Goal: Task Accomplishment & Management: Manage account settings

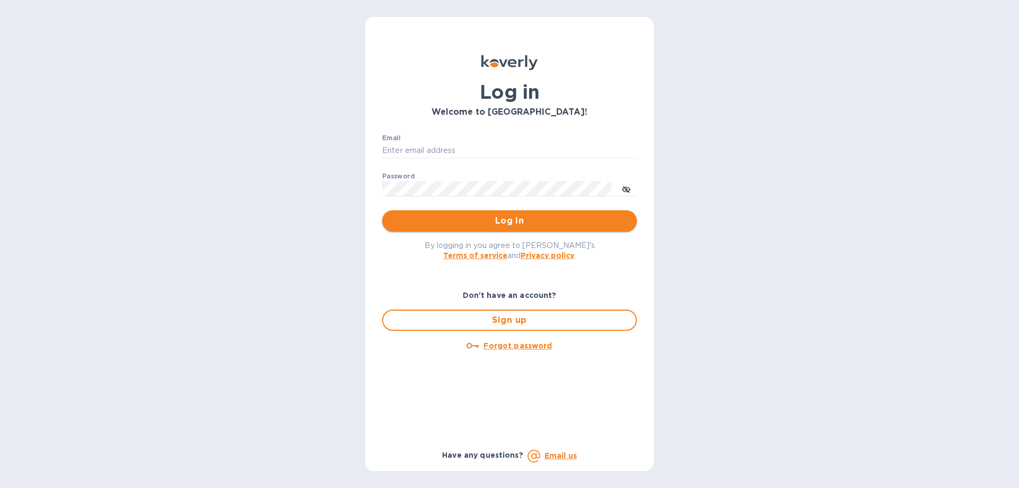
type input "[PERSON_NAME][EMAIL_ADDRESS][DOMAIN_NAME]"
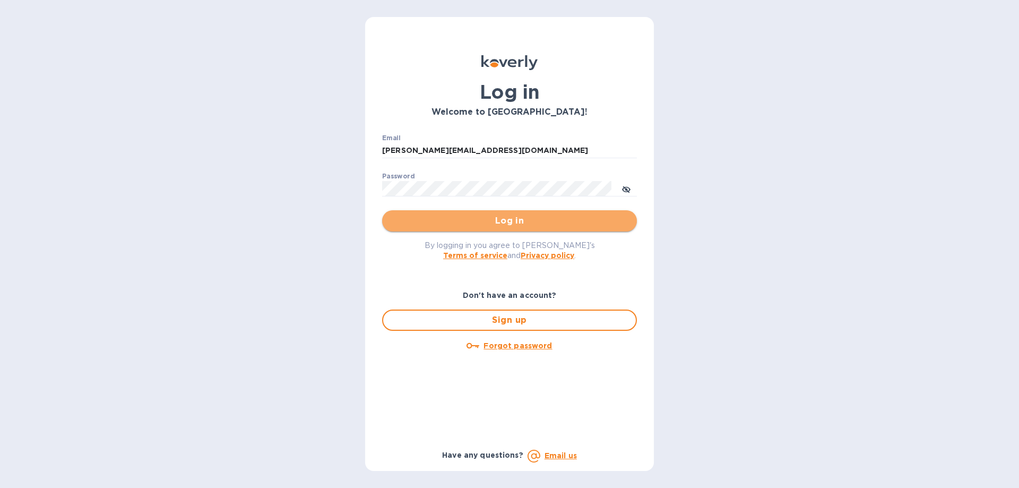
click at [503, 222] on span "Log in" at bounding box center [510, 220] width 238 height 13
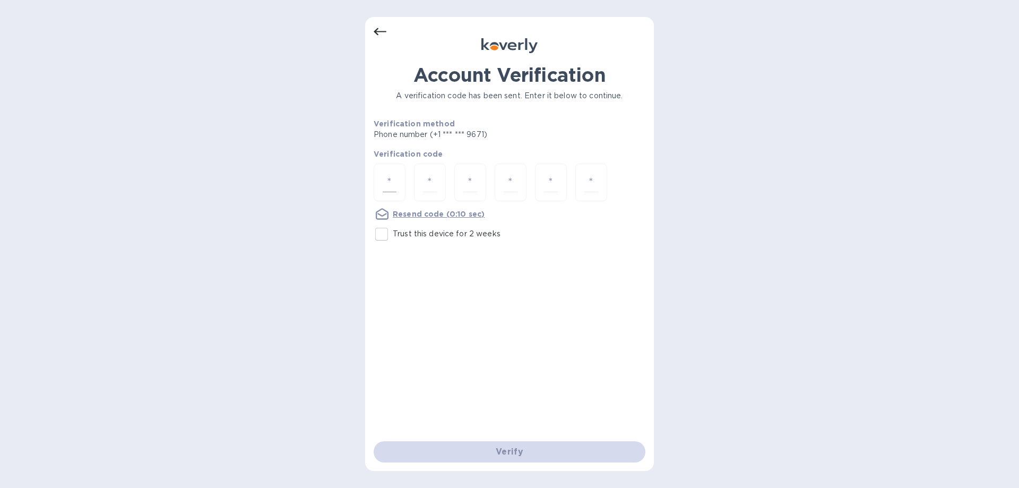
click at [390, 183] on input "number" at bounding box center [390, 182] width 14 height 20
type input "6"
type input "0"
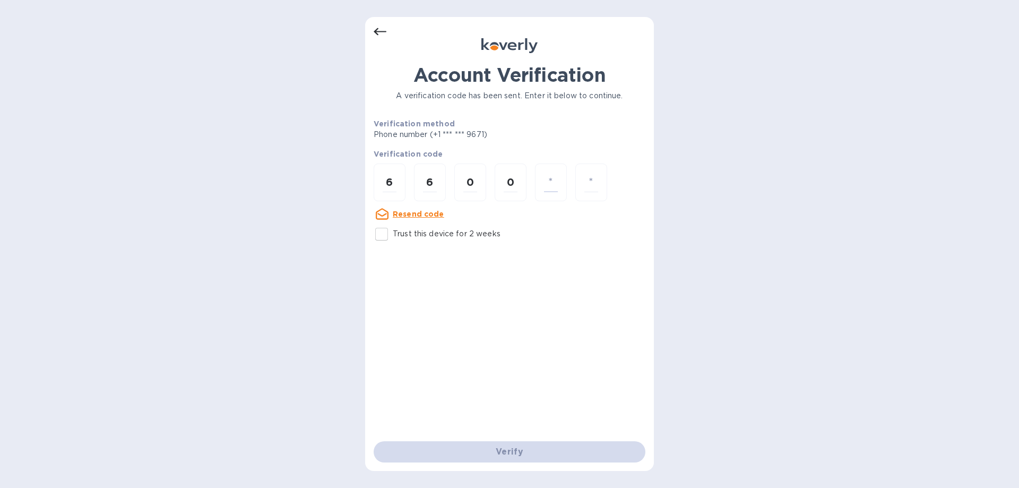
type input "6"
type input "9"
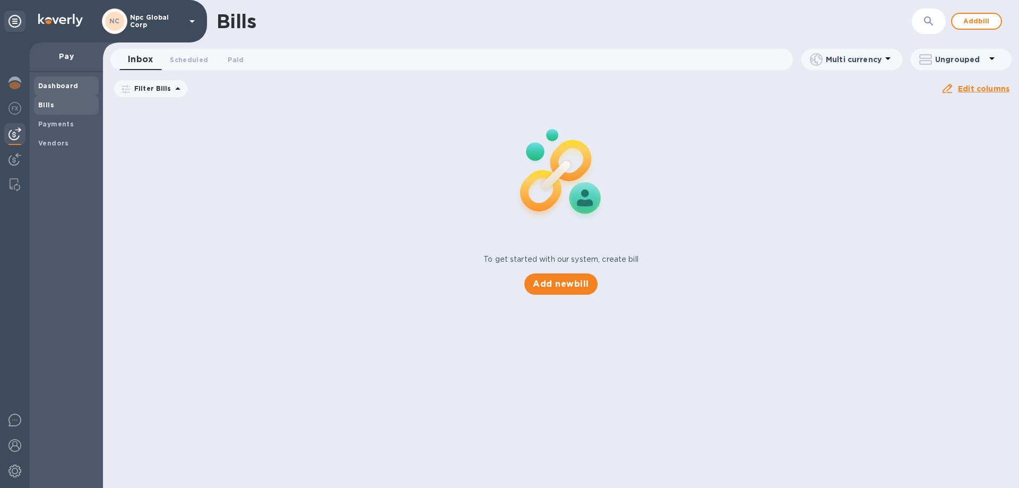
click at [63, 85] on b "Dashboard" at bounding box center [58, 86] width 40 height 8
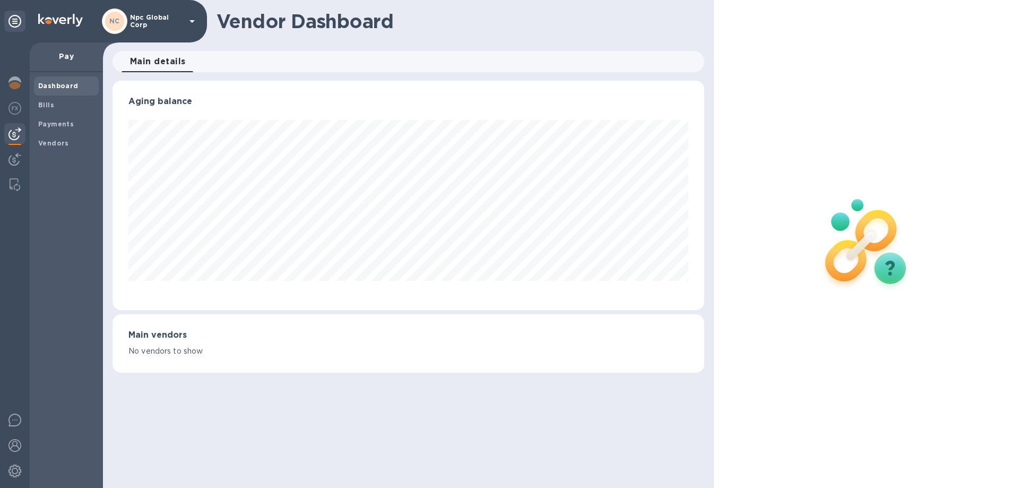
scroll to position [229, 591]
click at [44, 143] on b "Vendors" at bounding box center [53, 143] width 31 height 8
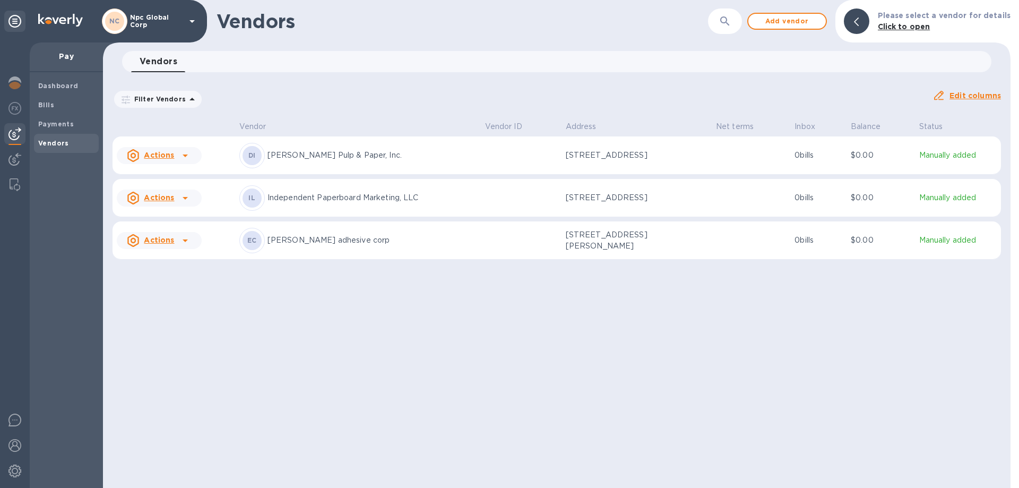
click at [545, 158] on td at bounding box center [521, 155] width 81 height 38
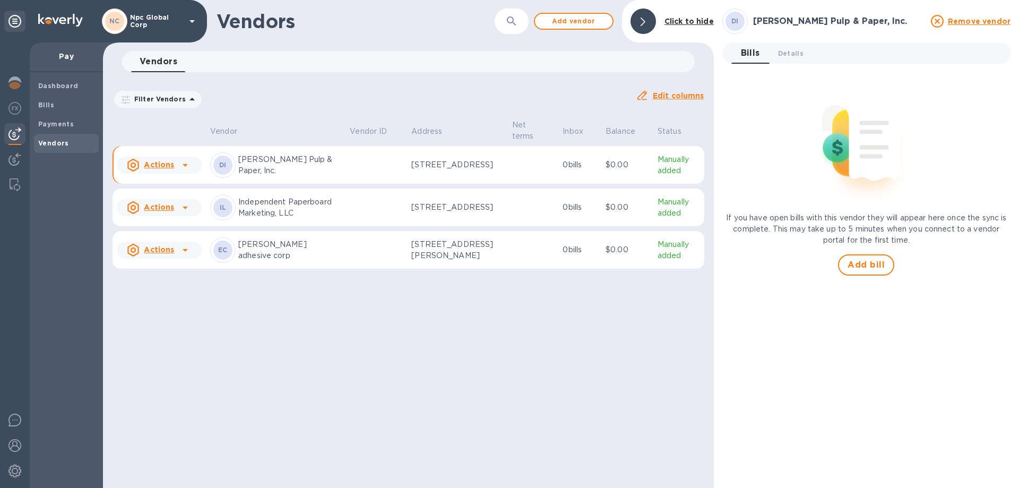
click at [664, 168] on p "Manually added" at bounding box center [679, 165] width 42 height 22
click at [160, 165] on u "Actions" at bounding box center [159, 164] width 30 height 8
click at [175, 261] on div at bounding box center [509, 244] width 1019 height 488
click at [186, 252] on icon at bounding box center [185, 250] width 5 height 3
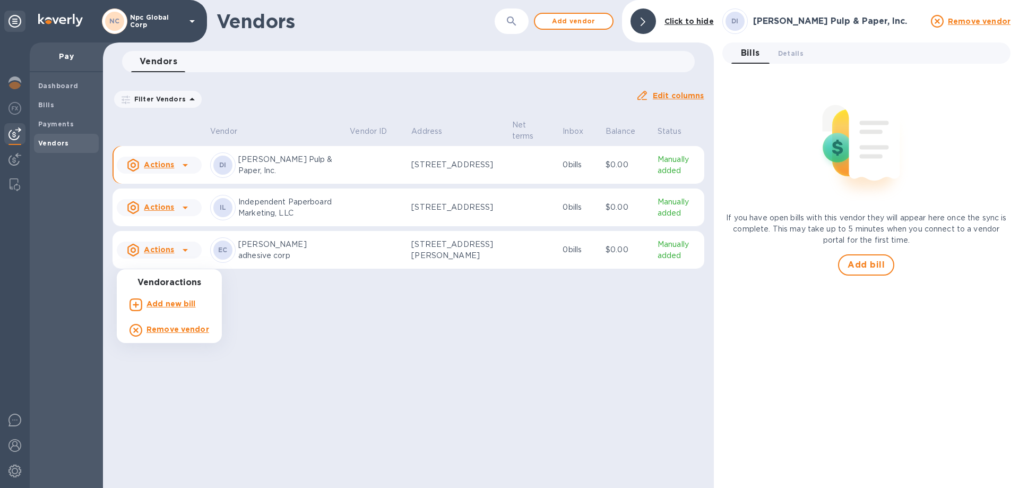
click at [343, 370] on div at bounding box center [509, 244] width 1019 height 488
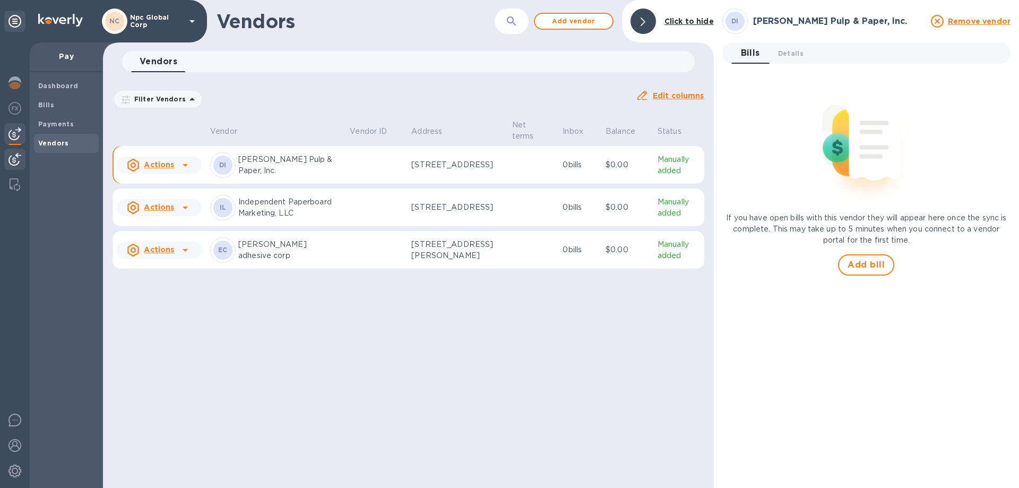
click at [15, 163] on img at bounding box center [14, 159] width 13 height 13
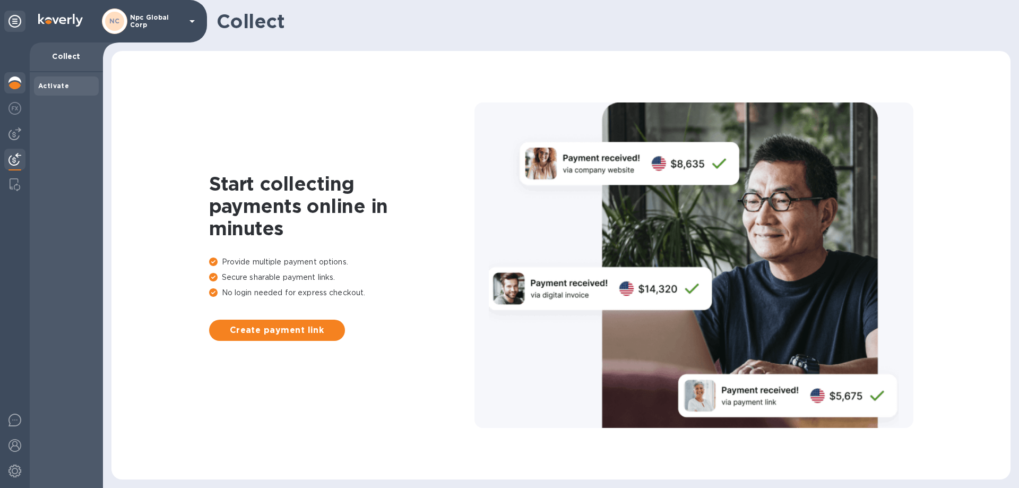
click at [15, 77] on img at bounding box center [14, 82] width 13 height 13
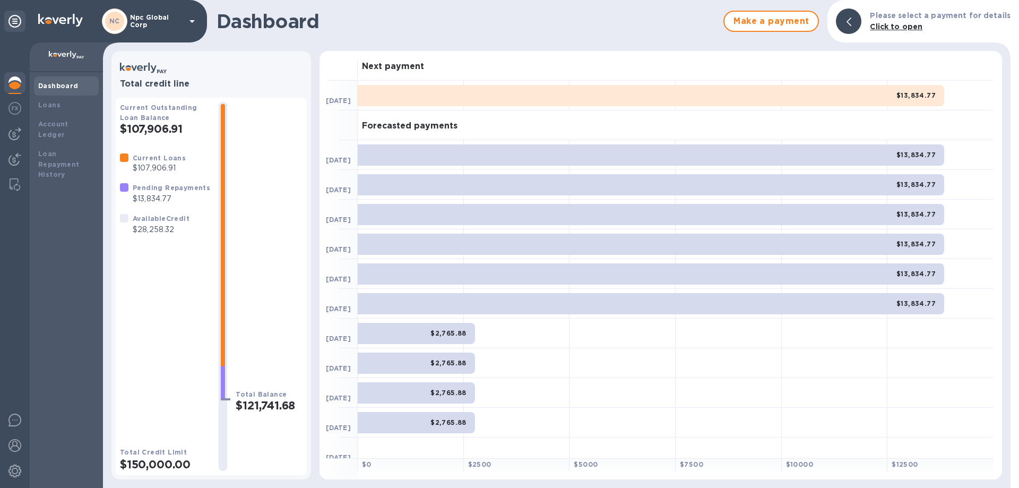
click at [884, 67] on div "Next payment" at bounding box center [676, 66] width 636 height 30
click at [178, 288] on div "Current Loans $107,906.91 Pending Repayments $13,834.77 Available Credit $28,25…" at bounding box center [165, 290] width 90 height 277
